Goal: Find specific page/section: Find specific page/section

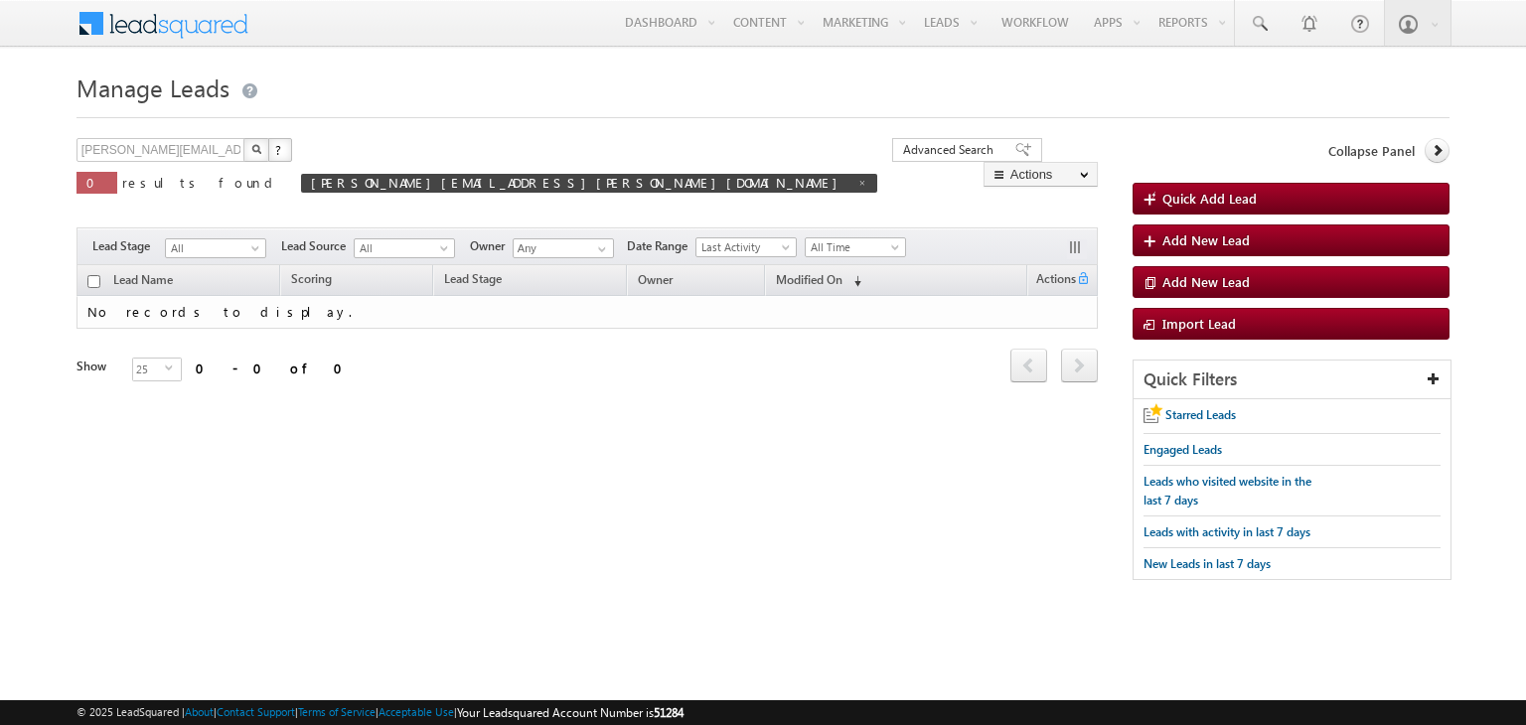
click at [700, 492] on div "sudheer.setty+ShrideviSA@upgrad.com X ? 0 results found sudheer.setty+ShrideviS…" at bounding box center [763, 369] width 1373 height 462
click at [1276, 38] on link at bounding box center [1259, 23] width 48 height 46
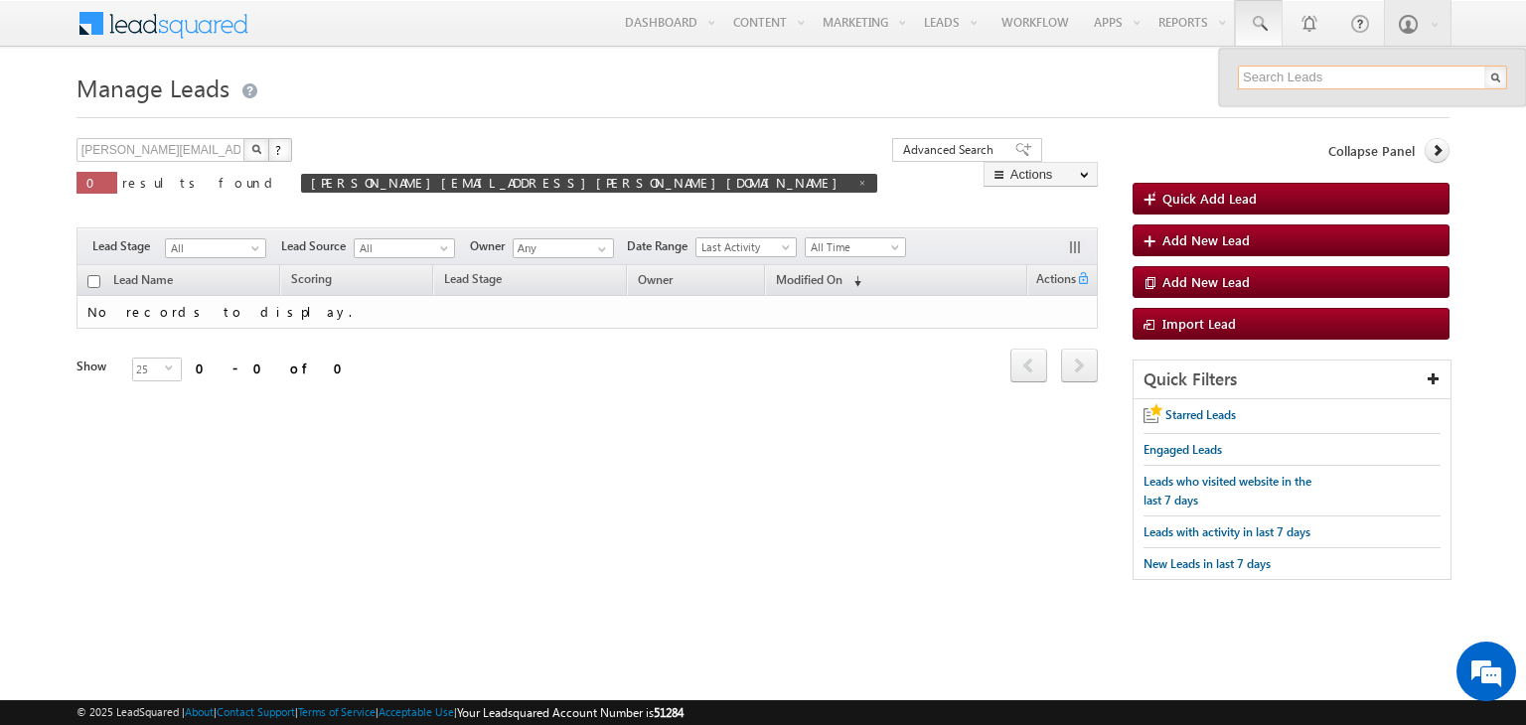
click at [1312, 78] on input "text" at bounding box center [1372, 78] width 269 height 24
paste input "[PERSON_NAME][EMAIL_ADDRESS][PERSON_NAME][DOMAIN_NAME]"
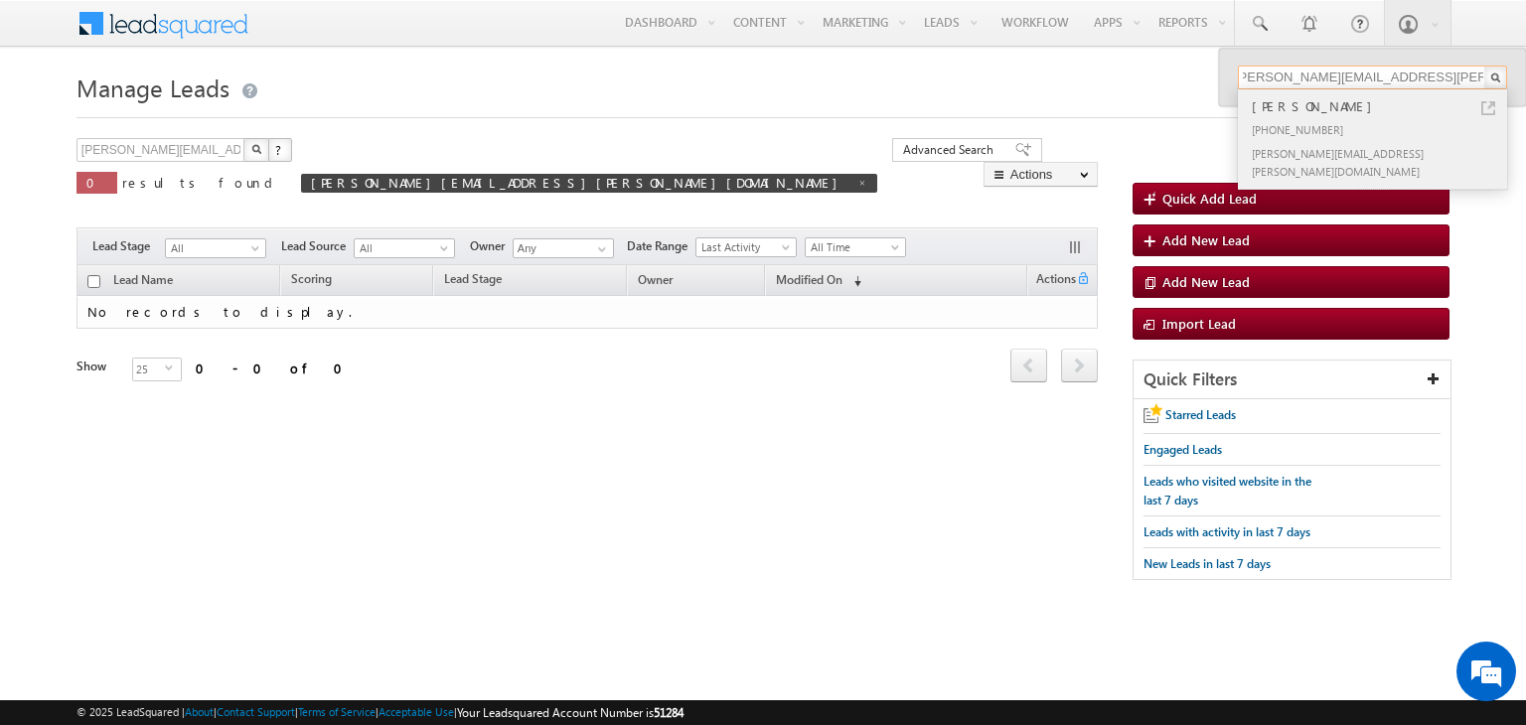
type input "[PERSON_NAME][EMAIL_ADDRESS][PERSON_NAME][DOMAIN_NAME]"
click at [1310, 121] on div "[PHONE_NUMBER]" at bounding box center [1381, 129] width 266 height 24
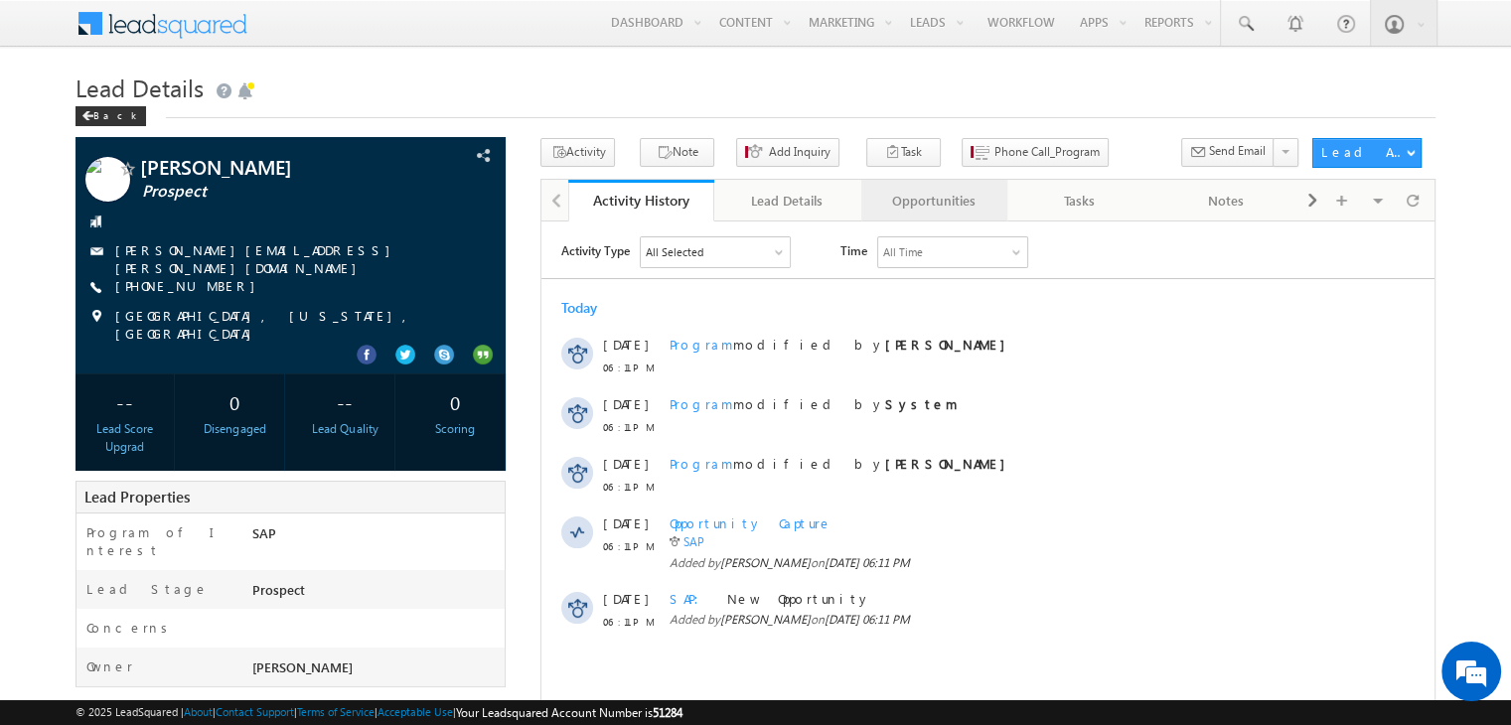
click at [914, 204] on div "Opportunities" at bounding box center [933, 201] width 112 height 24
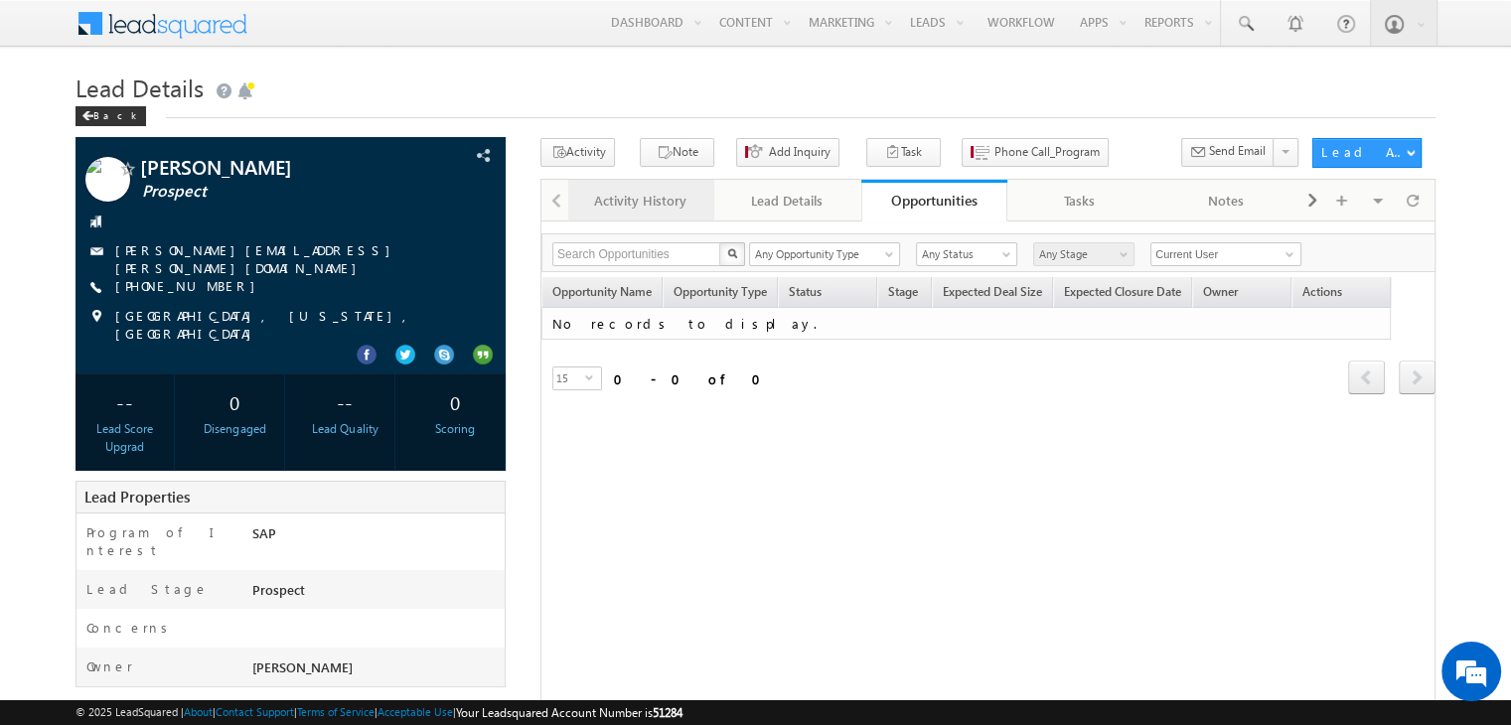
click at [697, 182] on link "Activity History" at bounding box center [641, 201] width 146 height 42
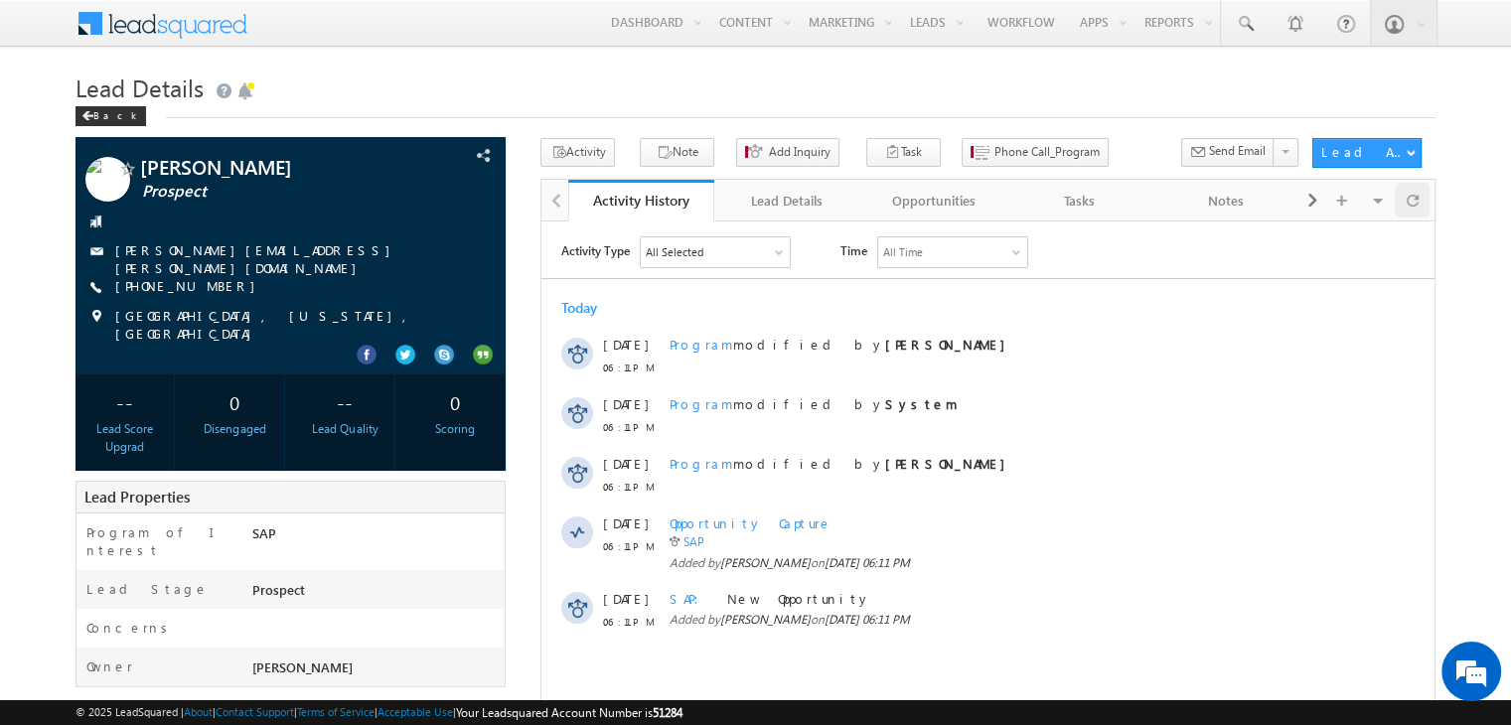
click at [1418, 202] on span at bounding box center [1413, 200] width 12 height 35
click at [936, 200] on div "Opportunities" at bounding box center [933, 201] width 112 height 24
click at [926, 203] on div "Opportunities" at bounding box center [933, 201] width 112 height 24
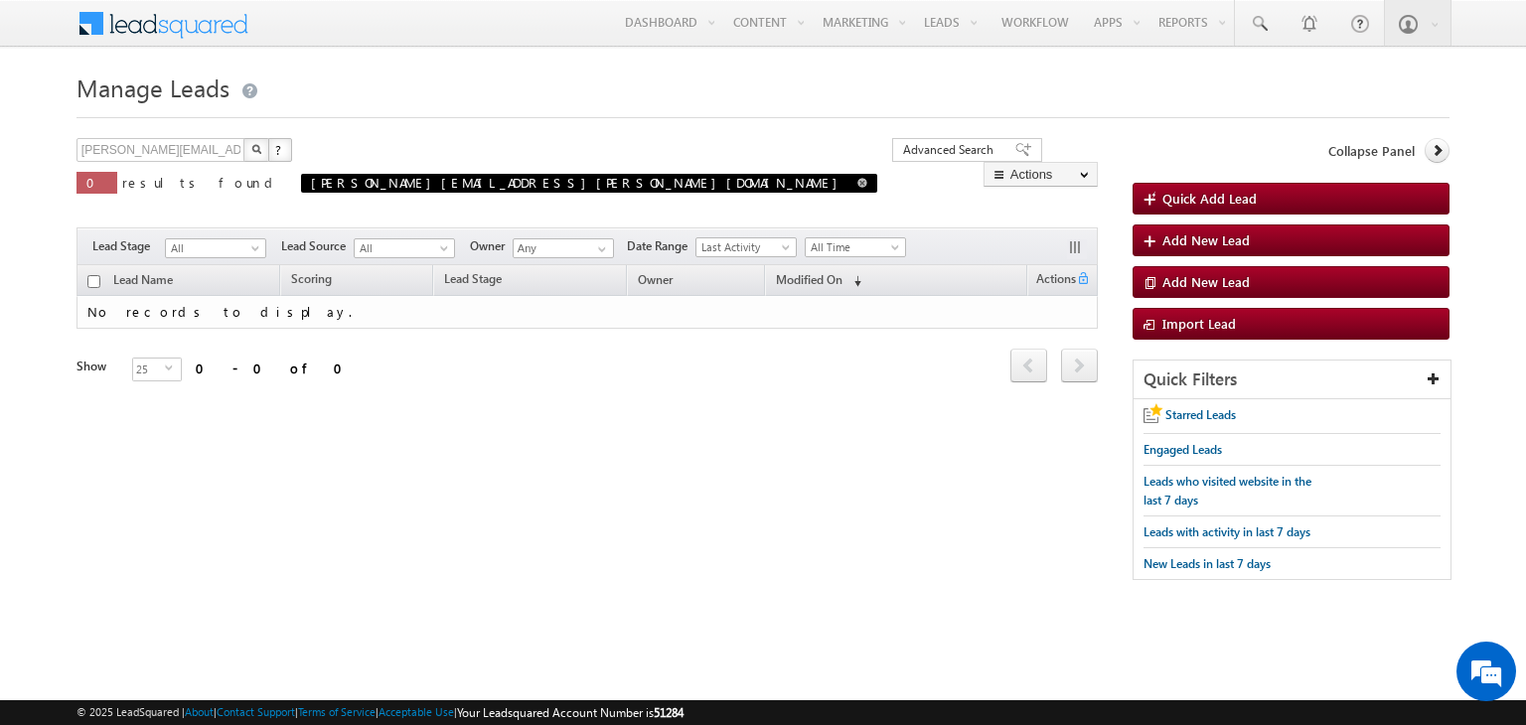
click at [857, 184] on span at bounding box center [862, 183] width 10 height 10
type input "Search Leads"
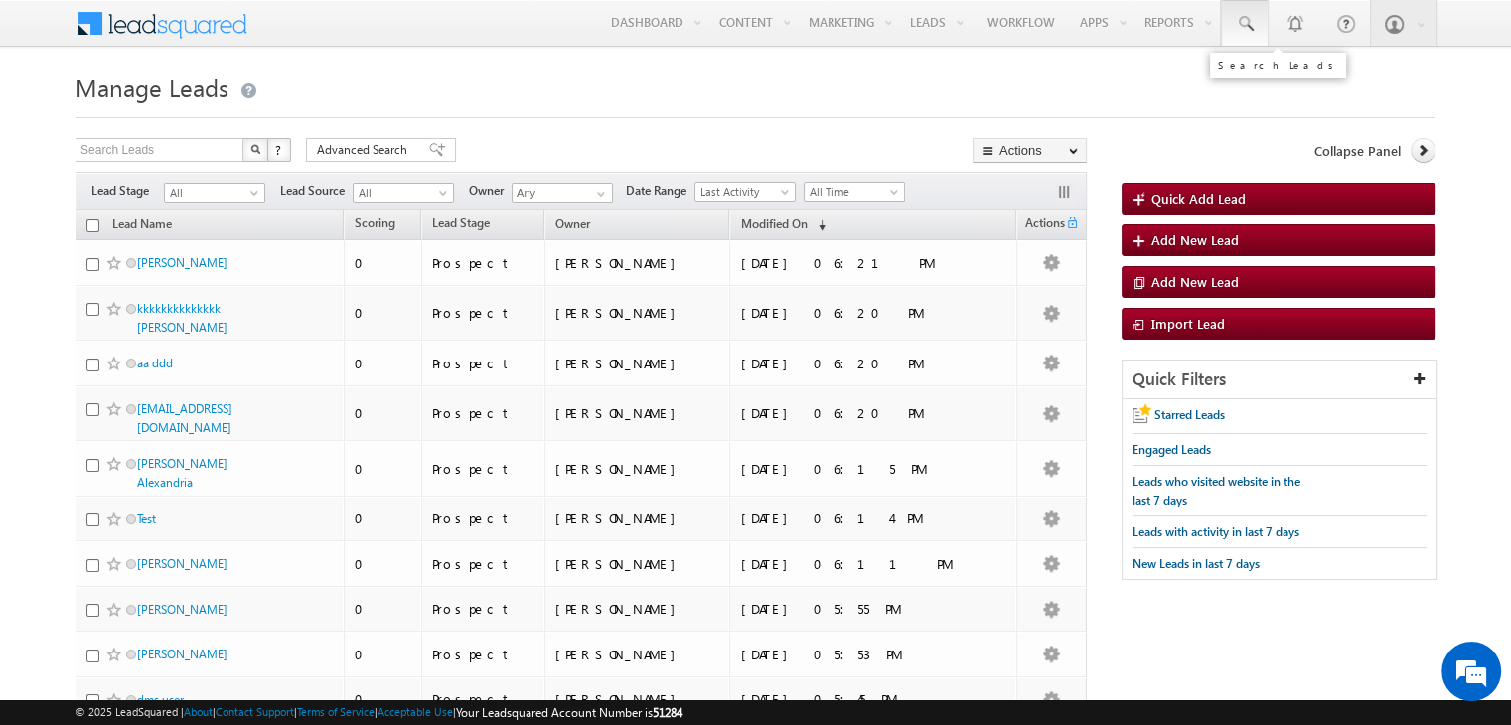
click at [1232, 33] on link at bounding box center [1245, 23] width 48 height 46
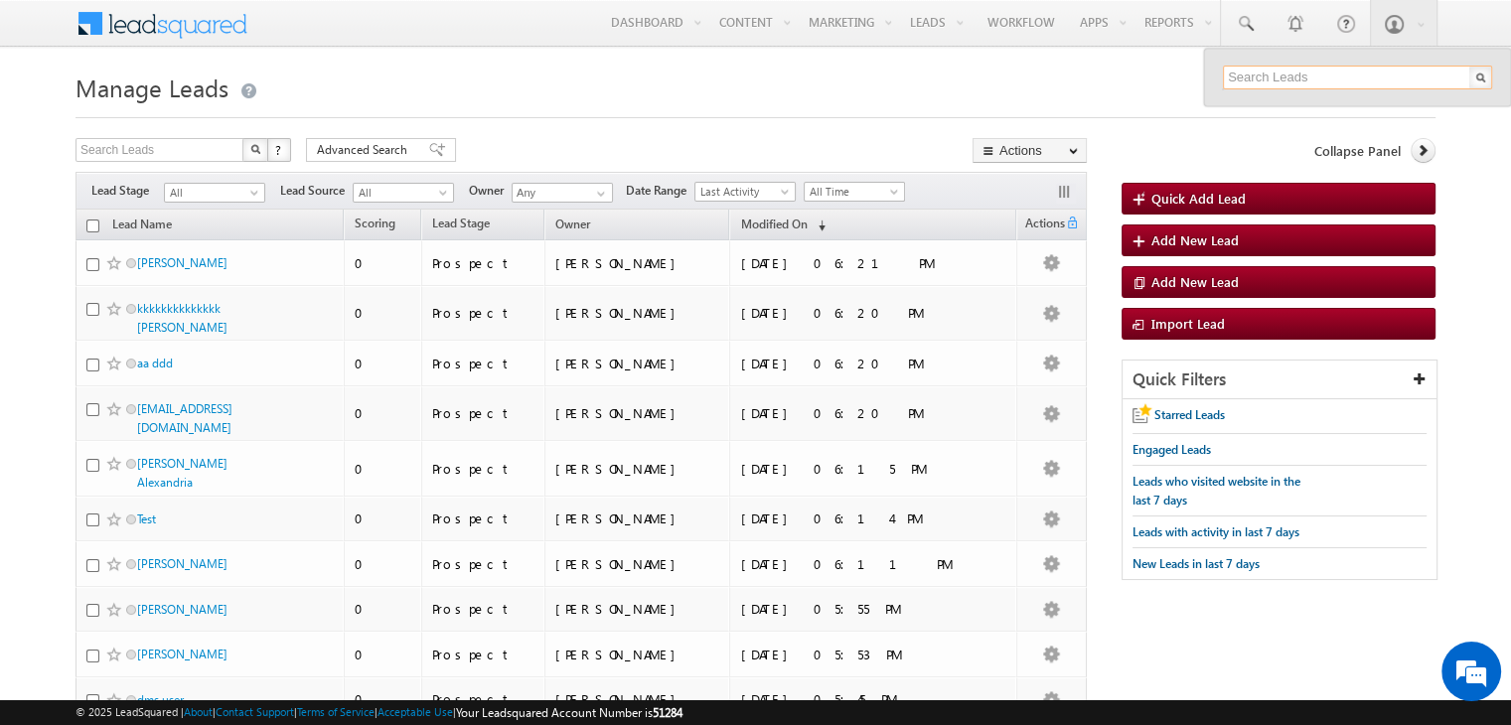
click at [1258, 77] on input "text" at bounding box center [1357, 78] width 269 height 24
paste input "[PERSON_NAME][EMAIL_ADDRESS][PERSON_NAME][DOMAIN_NAME]"
type input "[PERSON_NAME][EMAIL_ADDRESS][PERSON_NAME][DOMAIN_NAME]"
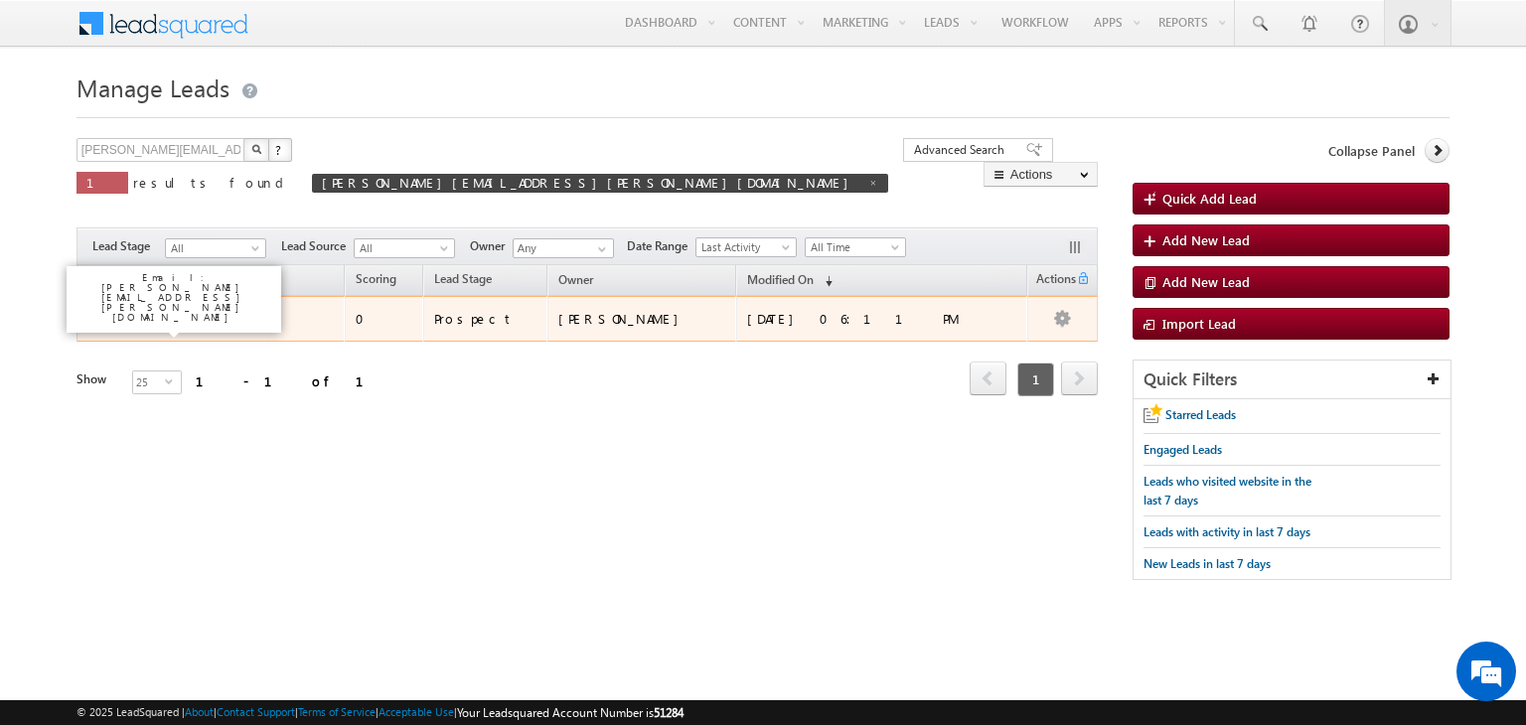
click at [157, 319] on link "[PERSON_NAME]" at bounding box center [183, 318] width 90 height 15
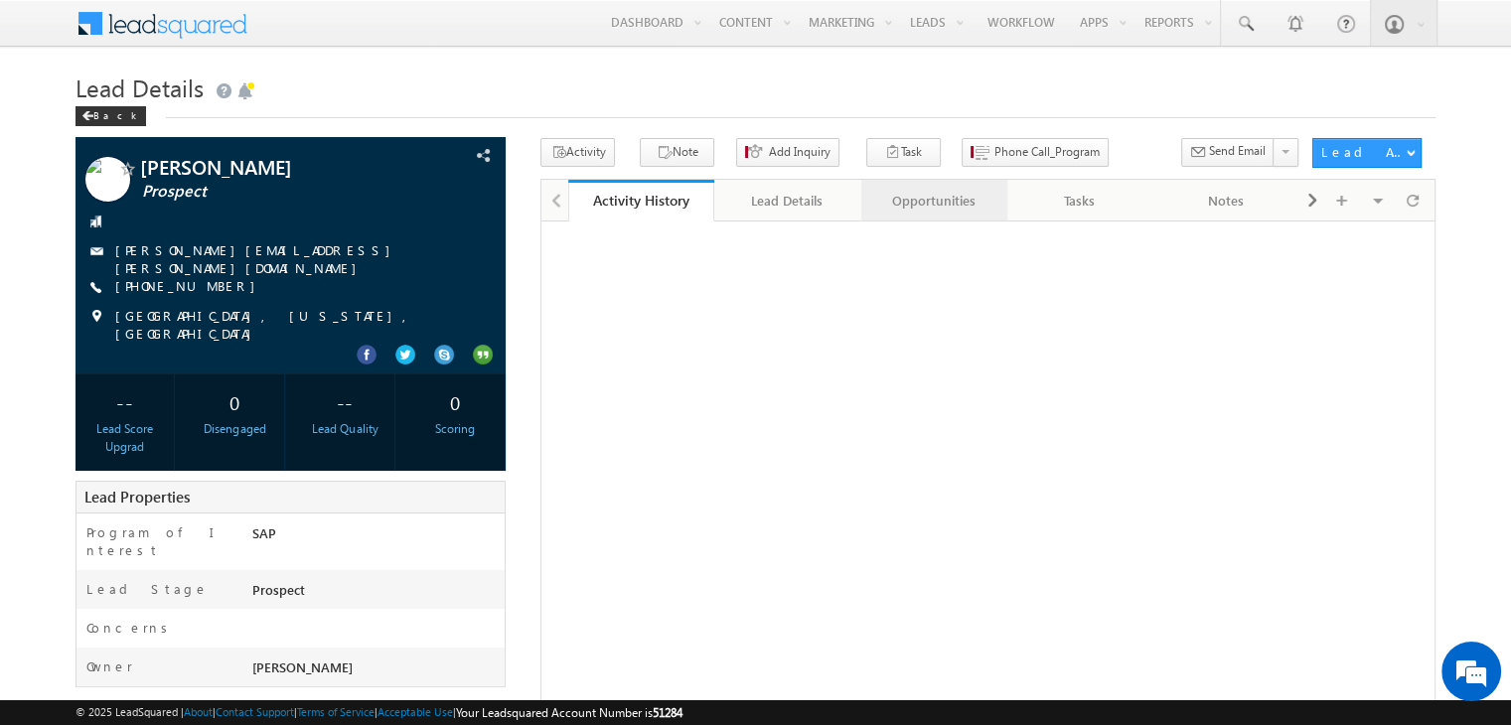
click at [939, 192] on div "Opportunities" at bounding box center [933, 201] width 112 height 24
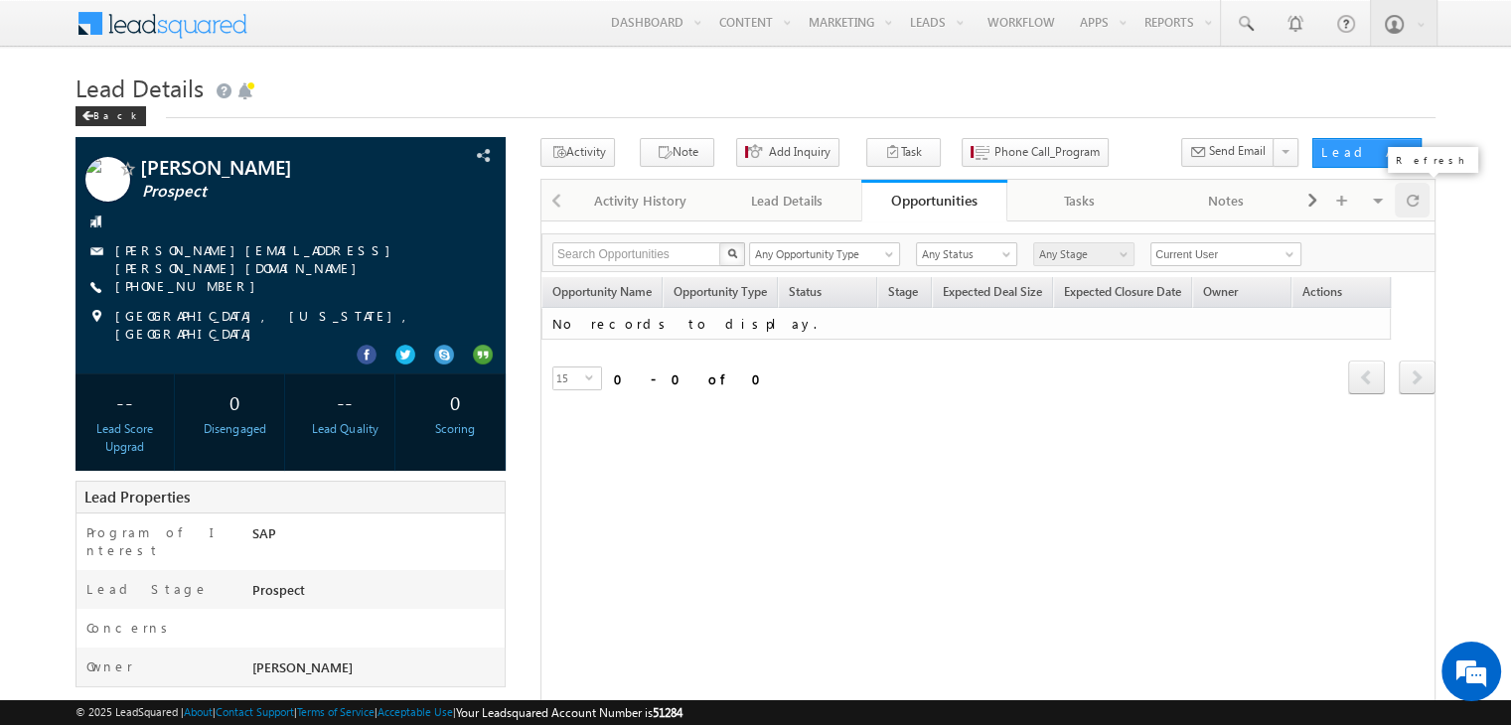
click at [1420, 196] on div at bounding box center [1412, 200] width 35 height 35
